Goal: Task Accomplishment & Management: Manage account settings

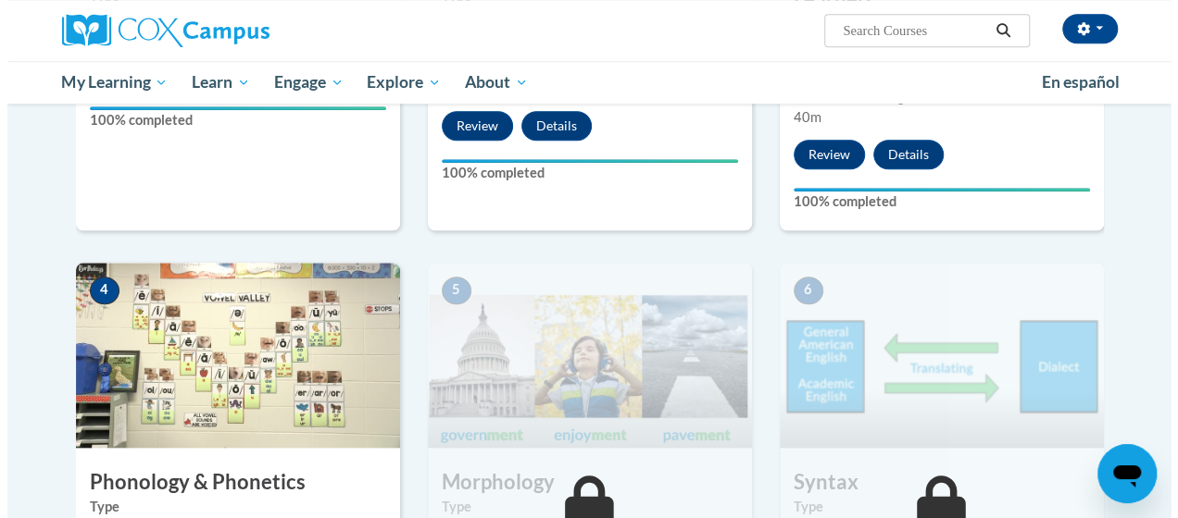
scroll to position [1174, 0]
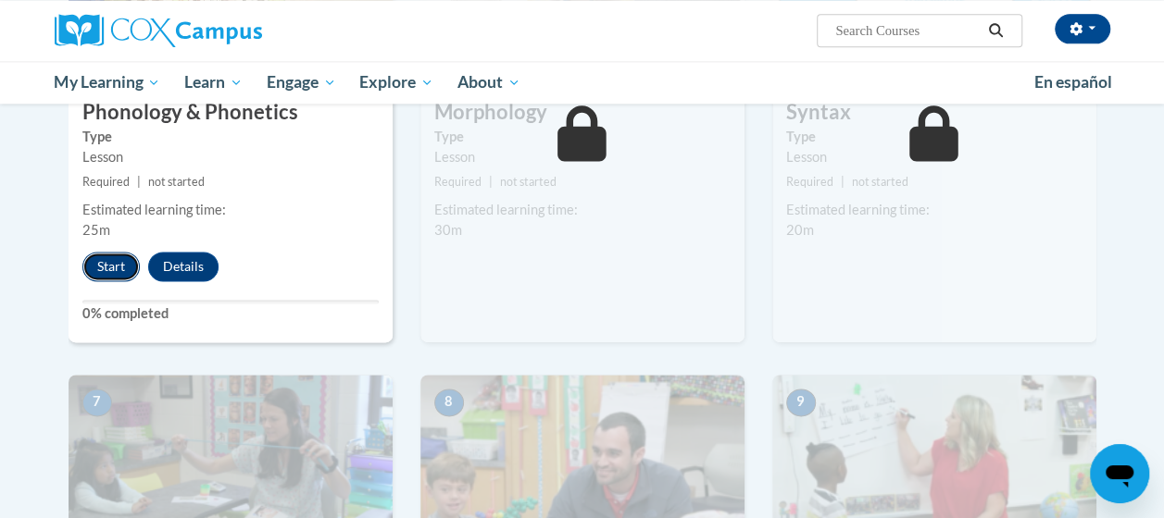
click at [120, 270] on button "Start" at bounding box center [110, 267] width 57 height 30
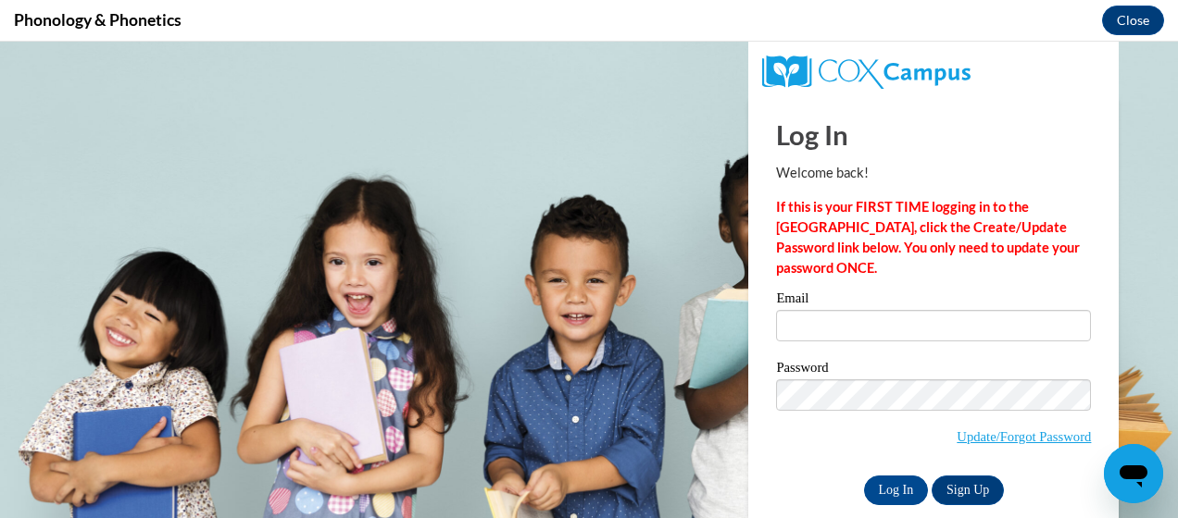
scroll to position [0, 0]
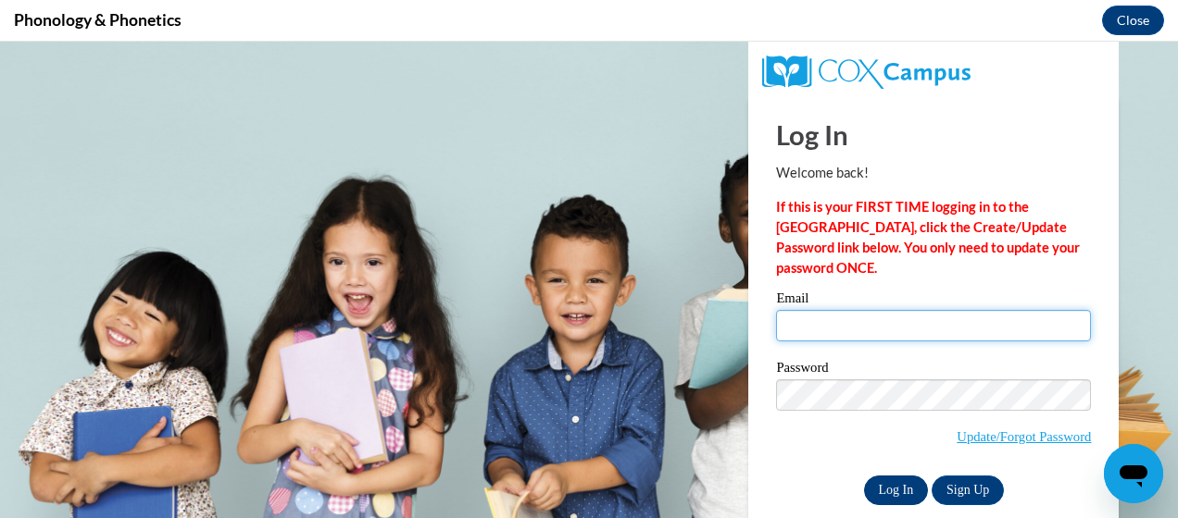
type input "[PERSON_NAME][EMAIL_ADDRESS][DOMAIN_NAME]"
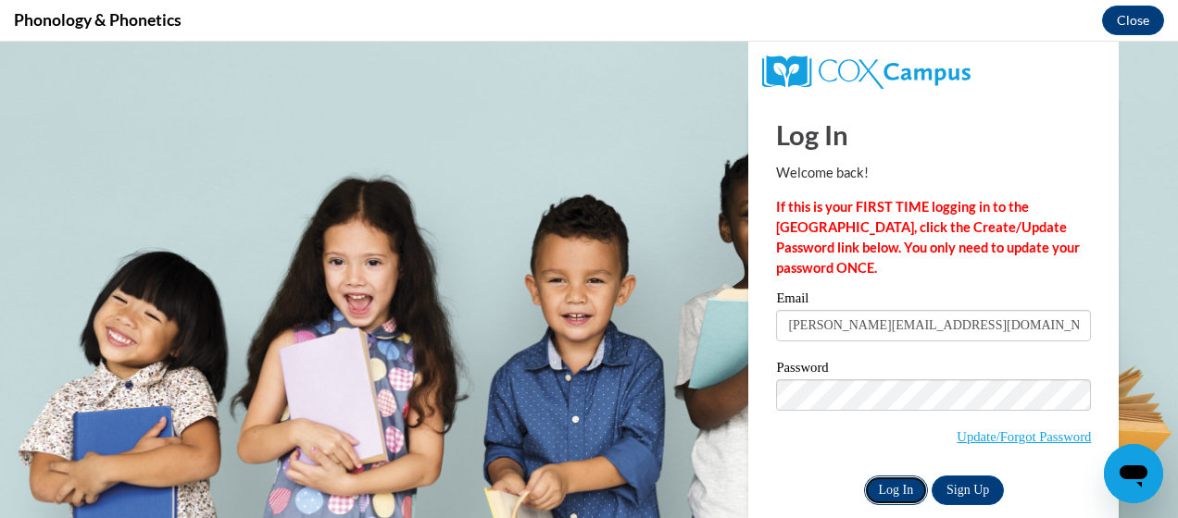
click at [889, 493] on input "Log In" at bounding box center [896, 491] width 65 height 30
